Goal: Task Accomplishment & Management: Use online tool/utility

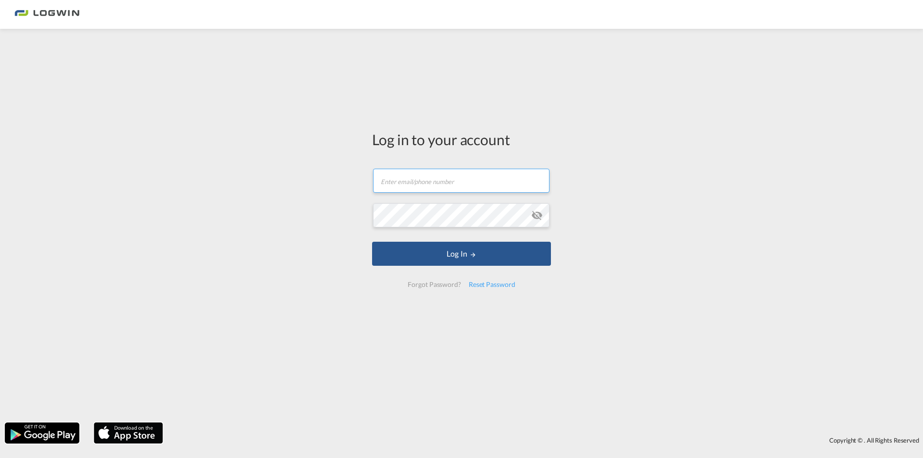
click at [435, 179] on input "text" at bounding box center [461, 181] width 176 height 24
type input "[PERSON_NAME][EMAIL_ADDRESS][PERSON_NAME][DOMAIN_NAME]"
click at [372, 242] on button "Log In" at bounding box center [461, 254] width 179 height 24
